Goal: Use online tool/utility

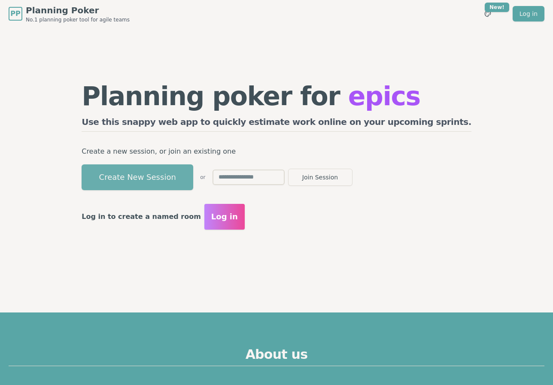
click at [178, 179] on button "Create New Session" at bounding box center [138, 177] width 112 height 26
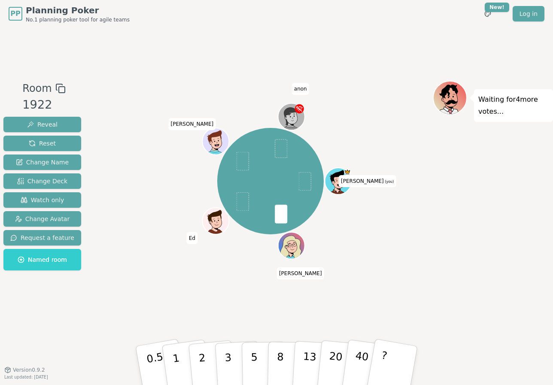
click at [347, 243] on div "[PERSON_NAME] (you) [PERSON_NAME]" at bounding box center [270, 181] width 325 height 171
click at [167, 350] on button "1" at bounding box center [186, 366] width 51 height 70
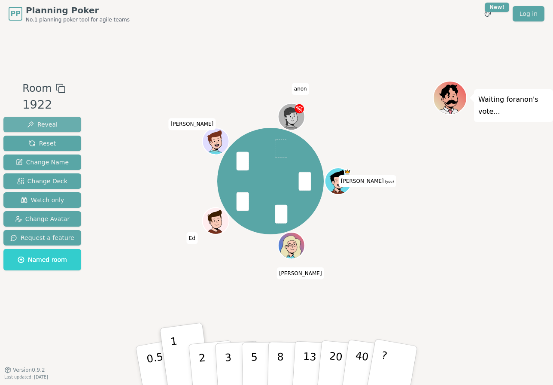
click at [34, 124] on span "Reveal" at bounding box center [42, 124] width 30 height 9
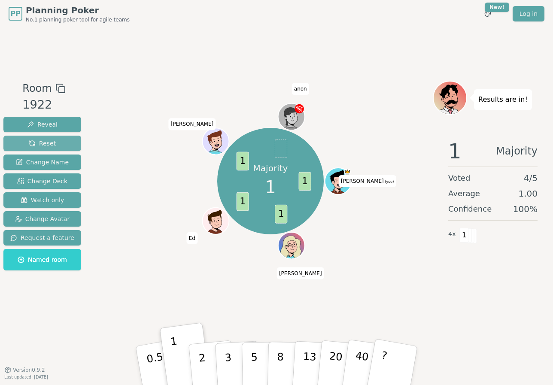
click at [53, 139] on button "Reset" at bounding box center [42, 143] width 78 height 15
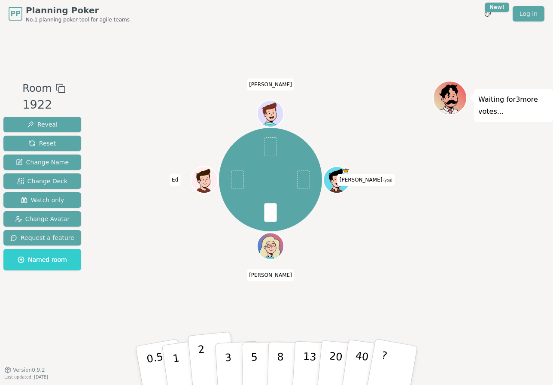
click at [202, 349] on p "2" at bounding box center [203, 367] width 11 height 47
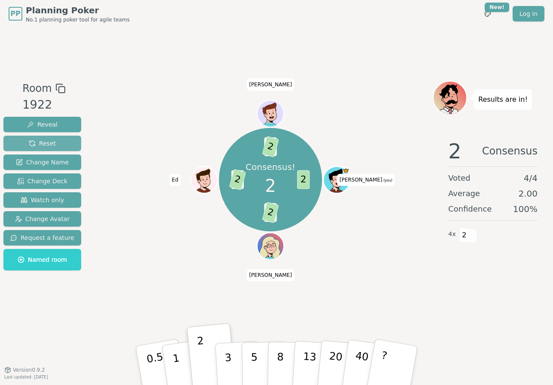
click at [63, 144] on button "Reset" at bounding box center [42, 143] width 78 height 15
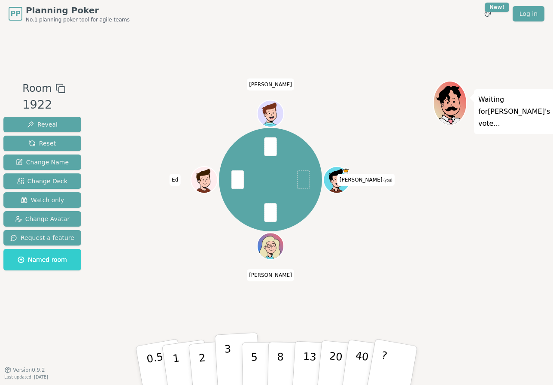
click at [231, 358] on button "3" at bounding box center [238, 365] width 47 height 67
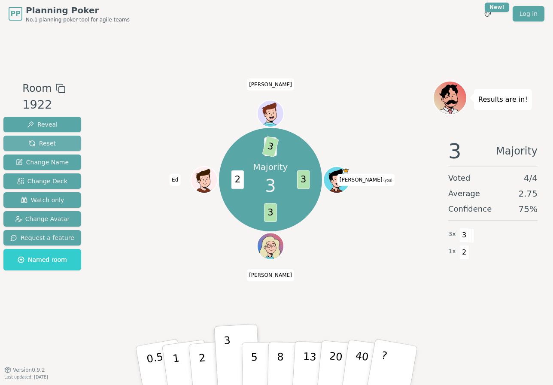
click at [52, 142] on span "Reset" at bounding box center [42, 143] width 27 height 9
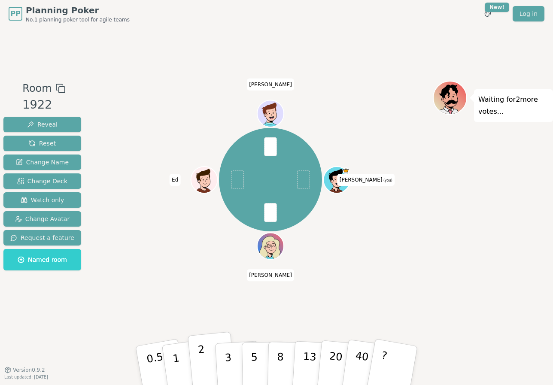
click at [201, 359] on p "2" at bounding box center [203, 367] width 11 height 47
